Goal: Task Accomplishment & Management: Manage account settings

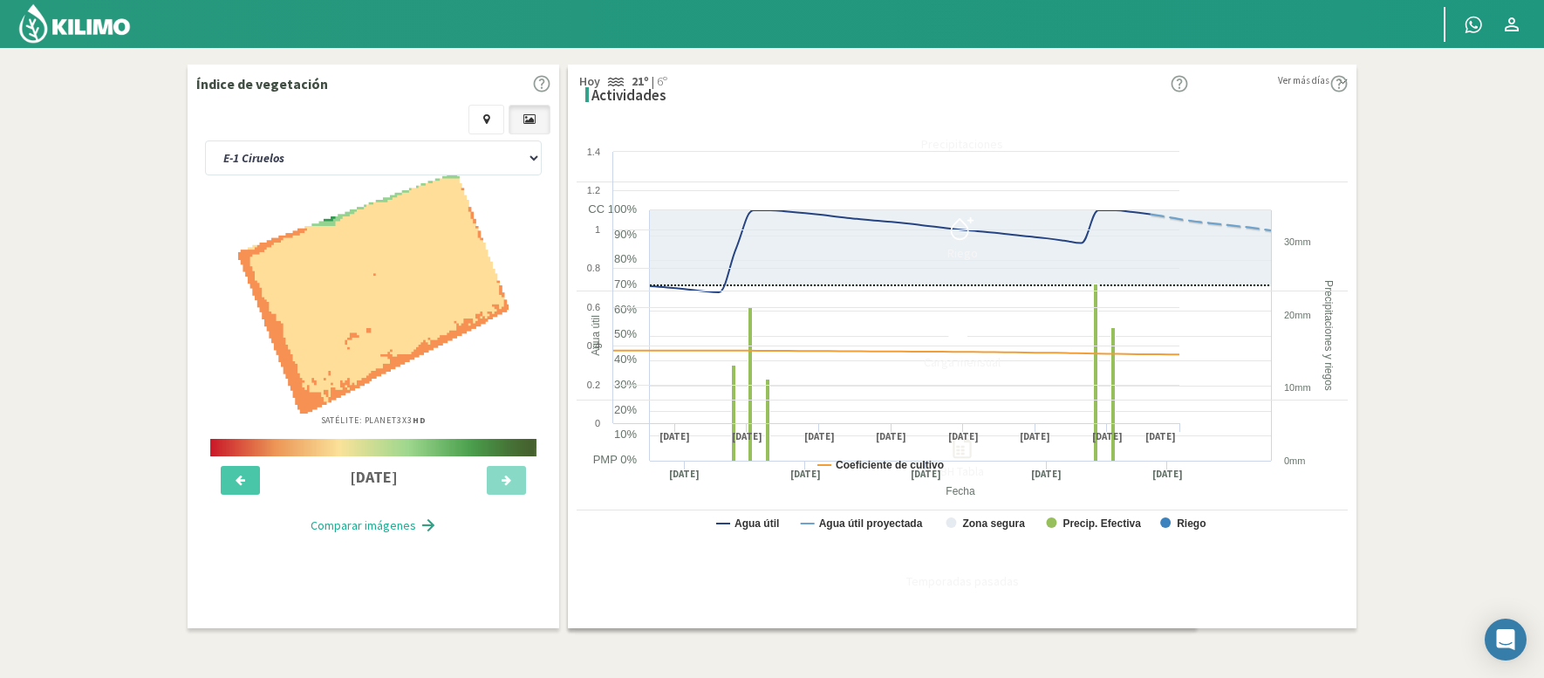
click at [321, 146] on select "E-1 Ciruelos E-2 Lapins y [PERSON_NAME] E-3 Ciruelos y Nectarin Magique E-4 Cir…" at bounding box center [373, 157] width 337 height 35
select select "109: Object"
click at [205, 140] on select "E-1 Ciruelos E-2 Lapins y [PERSON_NAME] E-3 Ciruelos y Nectarin Magique E-4 Cir…" at bounding box center [373, 157] width 337 height 35
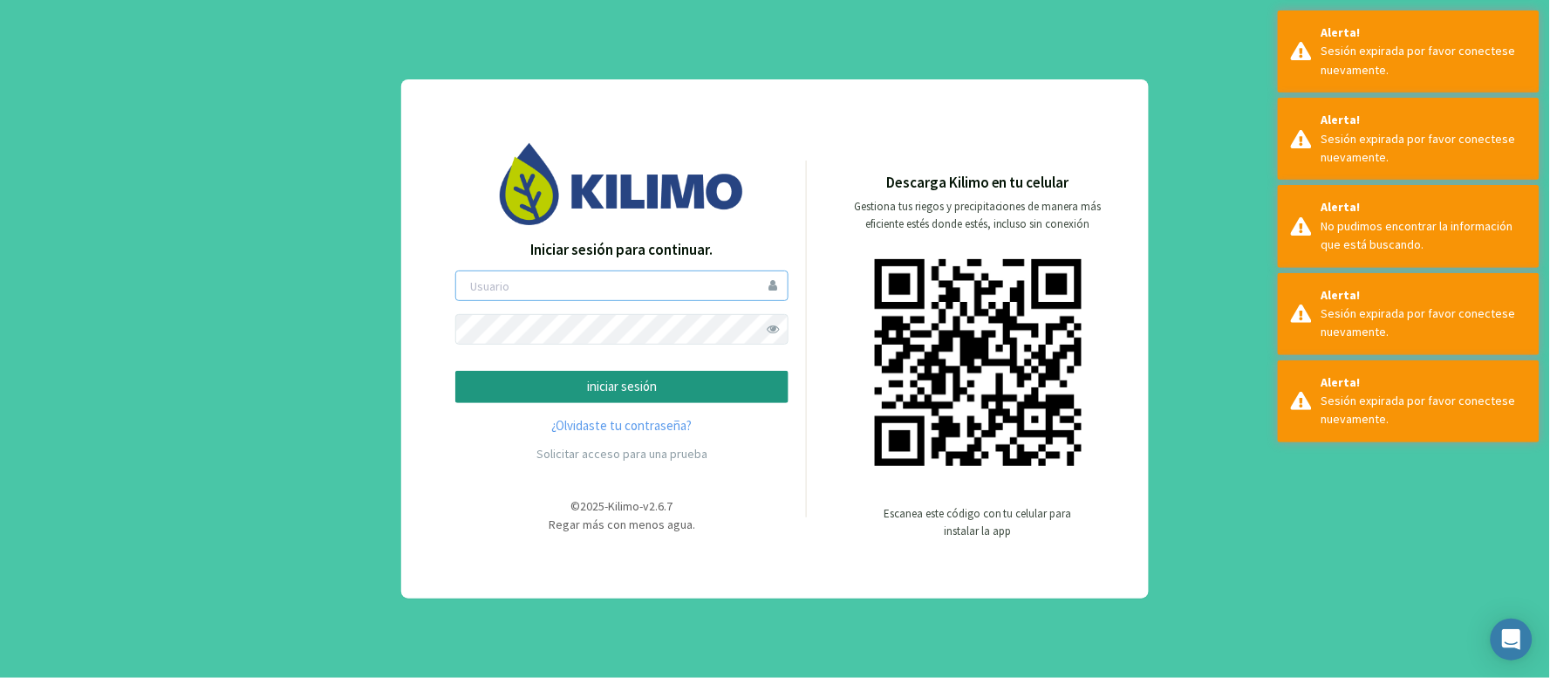
type input "hholch"
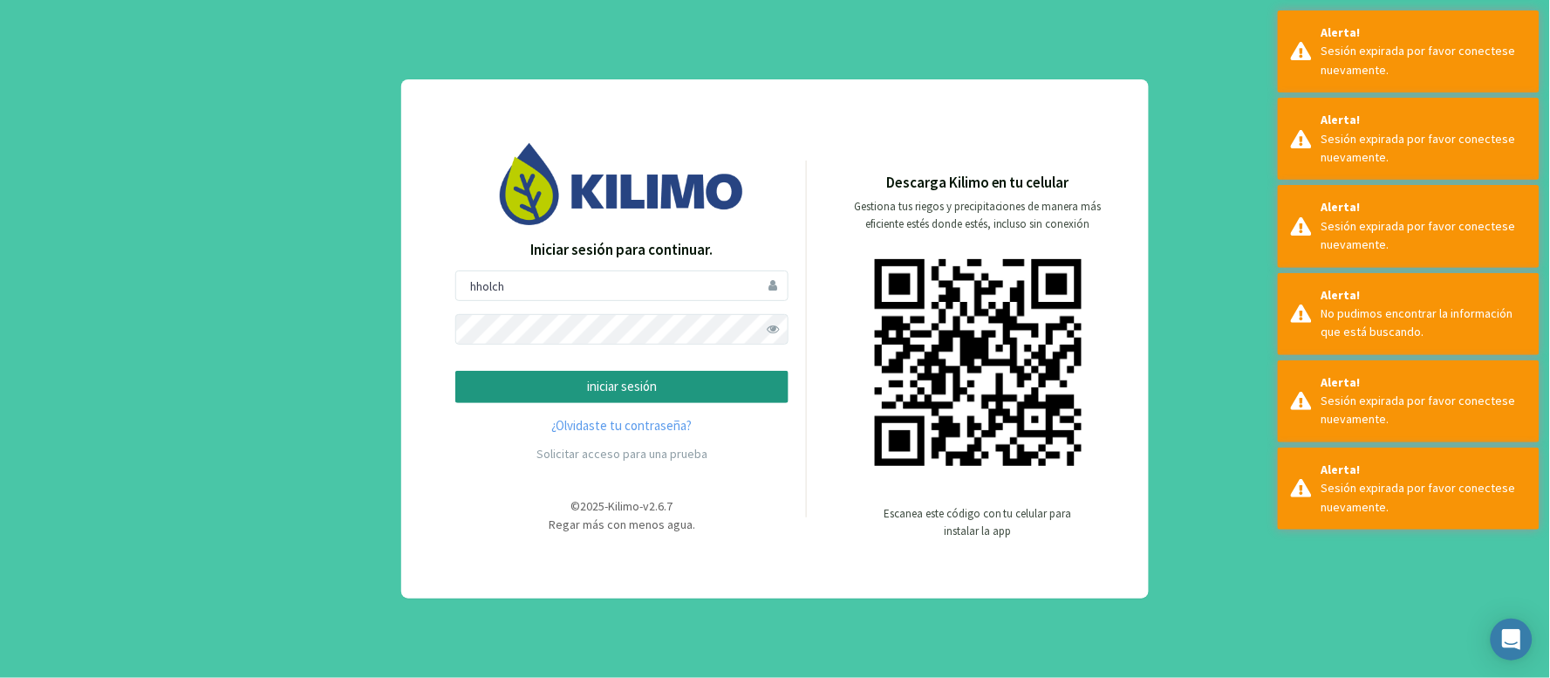
click at [611, 380] on p "iniciar sesión" at bounding box center [622, 387] width 304 height 20
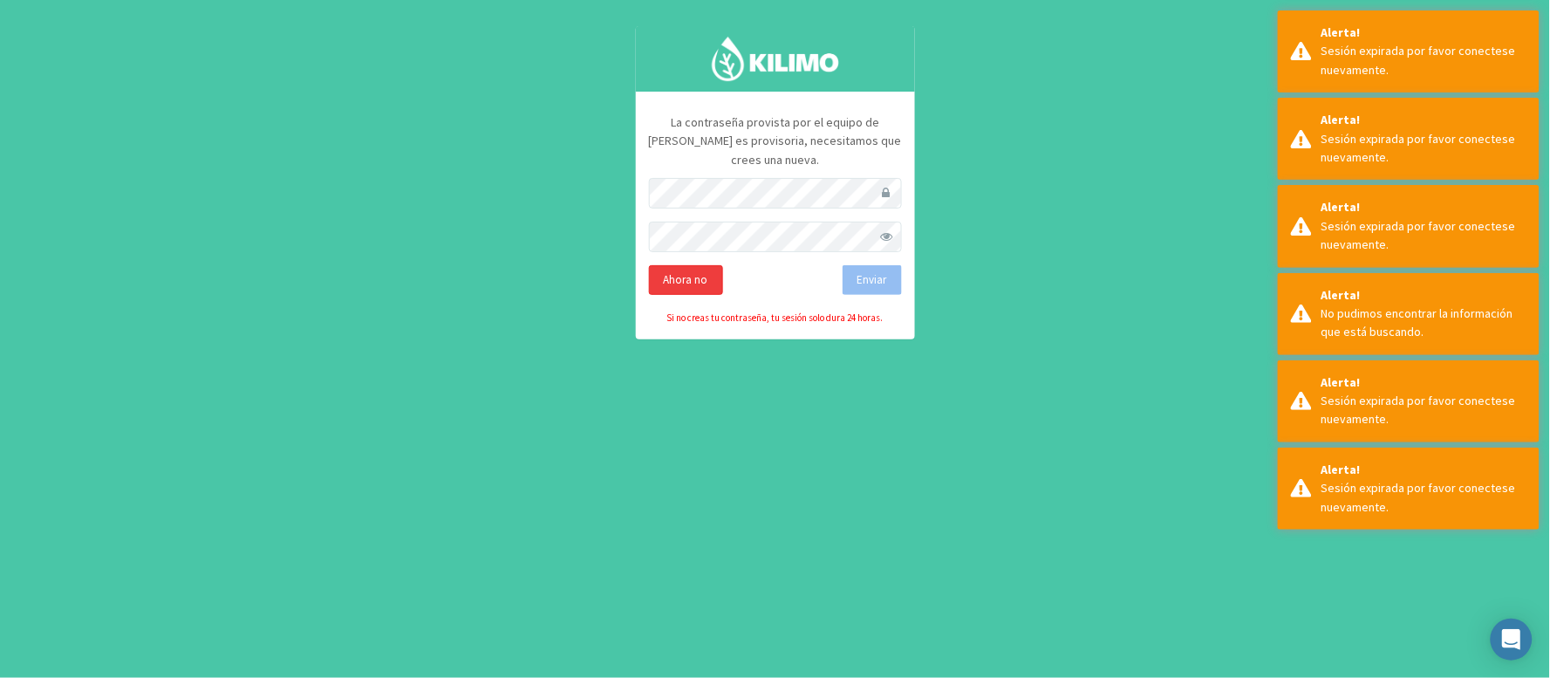
click at [685, 265] on div "Ahora no" at bounding box center [686, 280] width 74 height 30
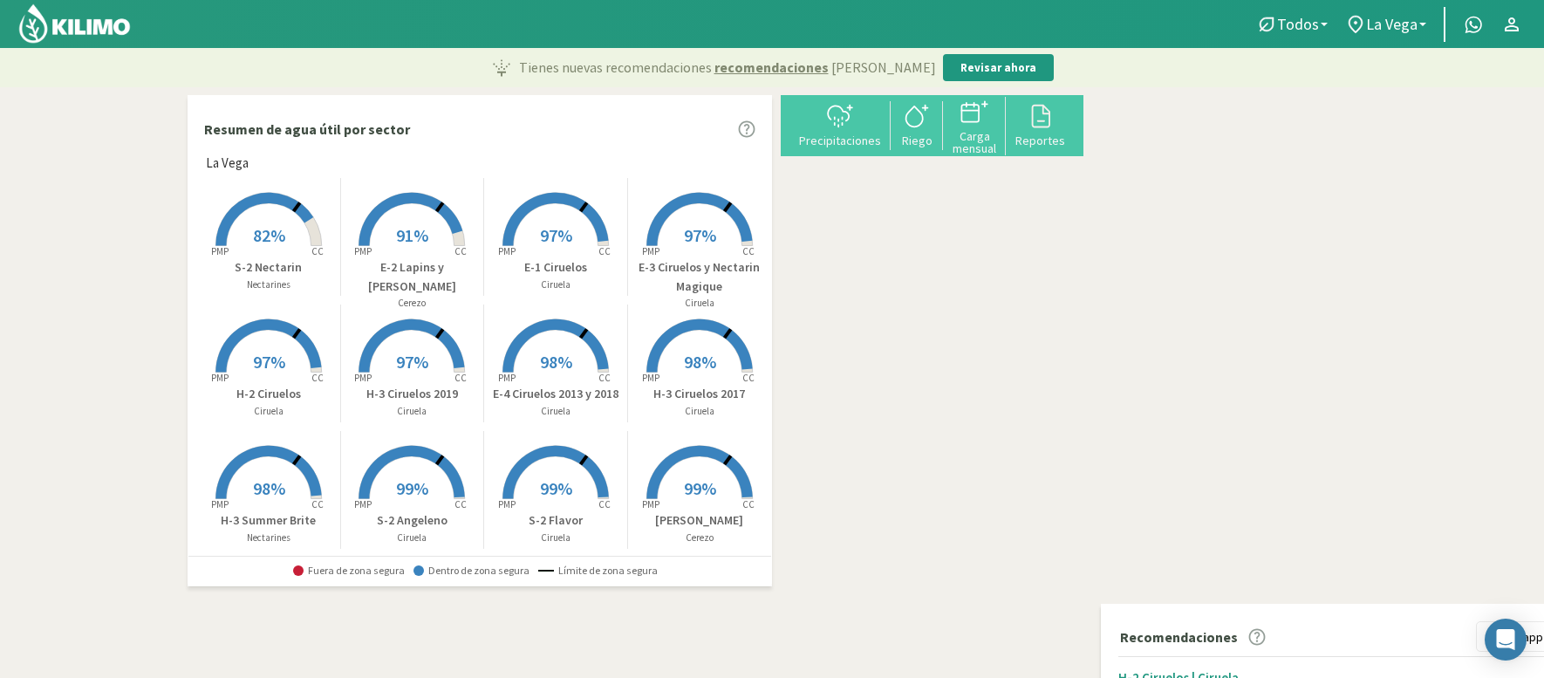
click at [269, 229] on span "82%" at bounding box center [269, 235] width 32 height 22
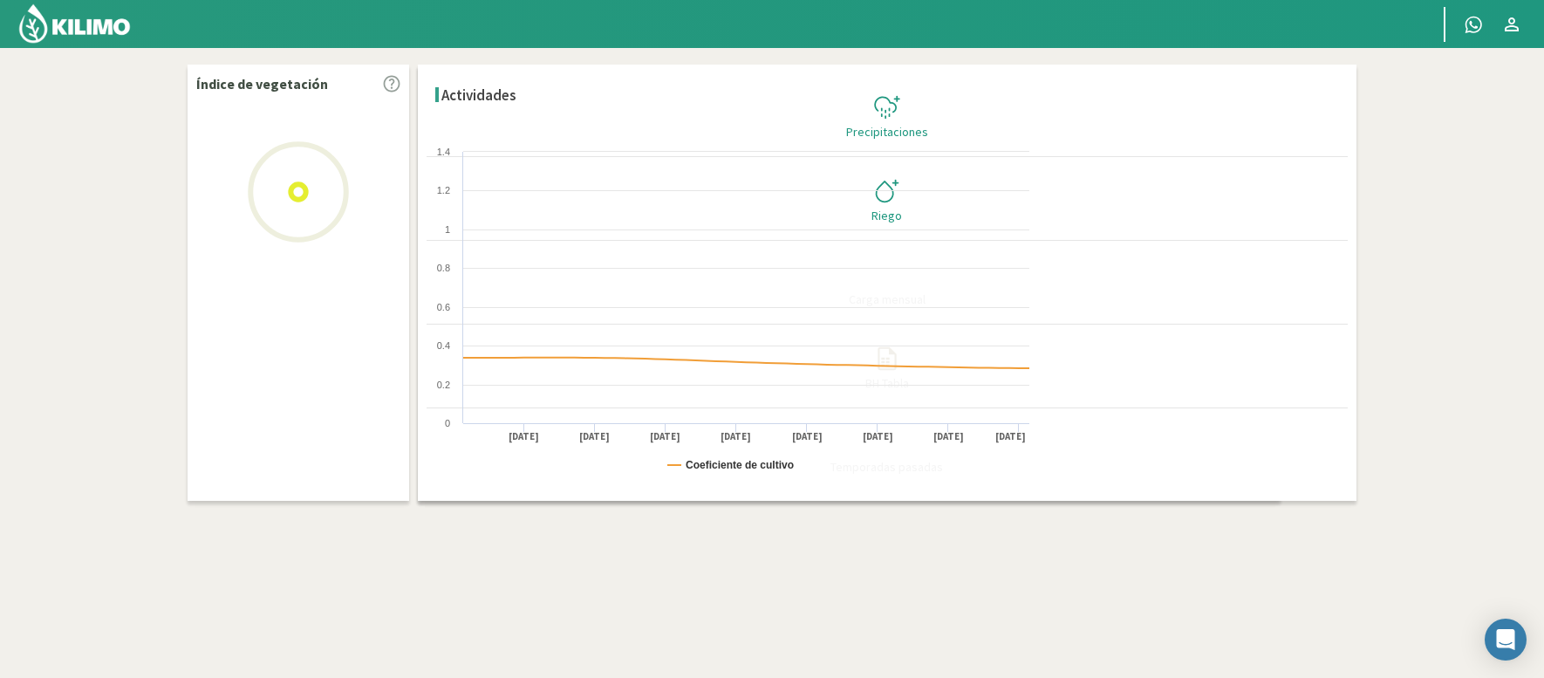
select select "10: Object"
